Goal: Task Accomplishment & Management: Manage account settings

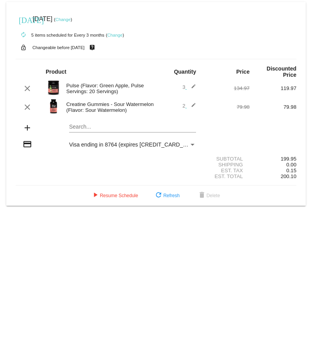
click at [113, 36] on link "Change" at bounding box center [114, 35] width 15 height 5
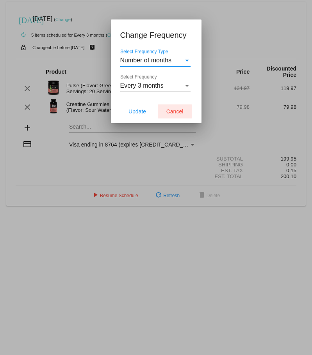
click at [175, 108] on button "Cancel" at bounding box center [175, 112] width 34 height 14
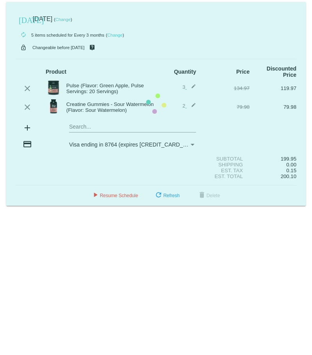
click at [73, 19] on mat-card "[DATE] [DATE] ( Change ) autorenew 5 items scheduled for Every 3 months ( Chang…" at bounding box center [155, 104] width 299 height 204
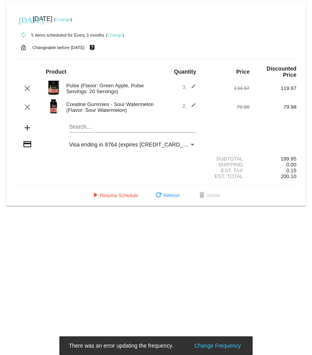
click at [71, 21] on link "Change" at bounding box center [62, 19] width 15 height 5
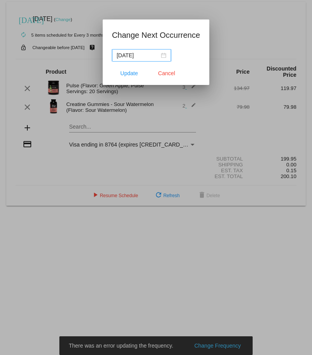
click at [160, 57] on div "[DATE]" at bounding box center [142, 55] width 50 height 9
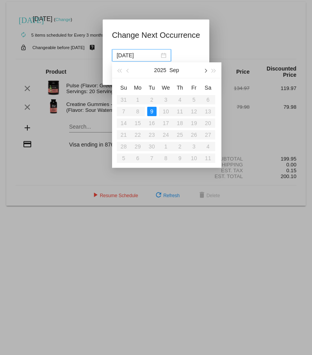
click at [204, 71] on span "button" at bounding box center [205, 71] width 4 height 4
click at [210, 113] on table "Su Mo Tu We Th Fr Sa 28 29 30 1 2 3 4 5 6 7 8 9 10 11 12 13 14 15 16 17 18 19 2…" at bounding box center [166, 122] width 98 height 83
click at [209, 112] on table "Su Mo Tu We Th Fr Sa 28 29 30 1 2 3 4 5 6 7 8 9 10 11 12 13 14 15 16 17 18 19 2…" at bounding box center [166, 122] width 98 height 83
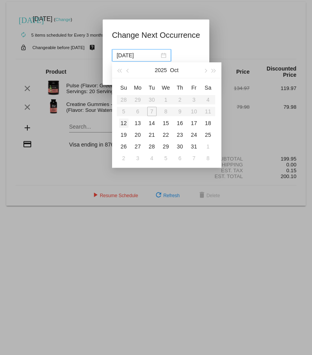
click at [124, 124] on div "12" at bounding box center [123, 123] width 9 height 9
type input "[DATE]"
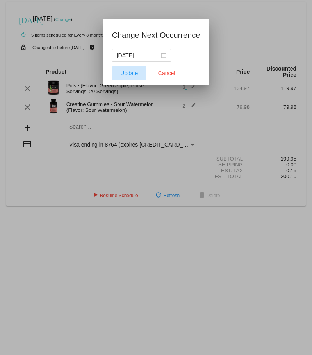
click at [134, 72] on span "Update" at bounding box center [129, 73] width 18 height 6
